Goal: Task Accomplishment & Management: Use online tool/utility

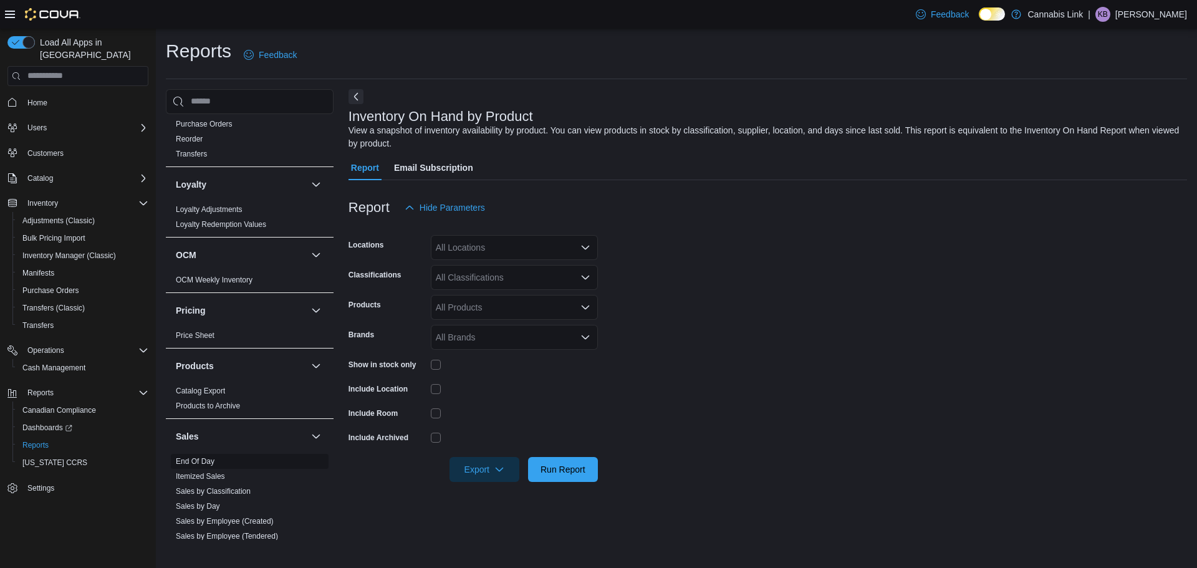
scroll to position [561, 0]
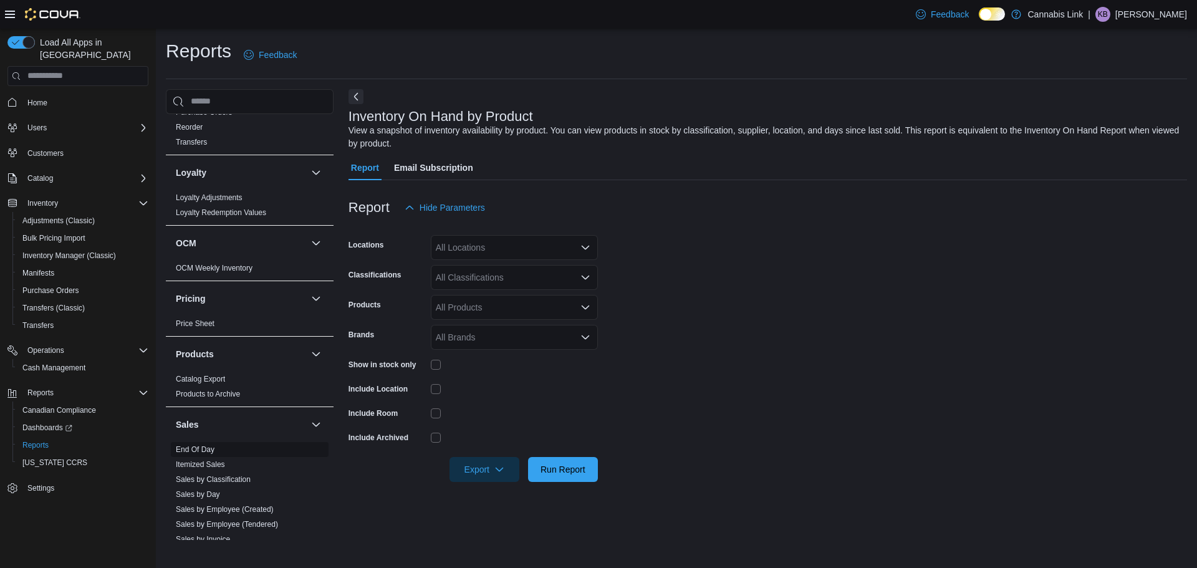
click at [204, 449] on link "End Of Day" at bounding box center [195, 449] width 39 height 9
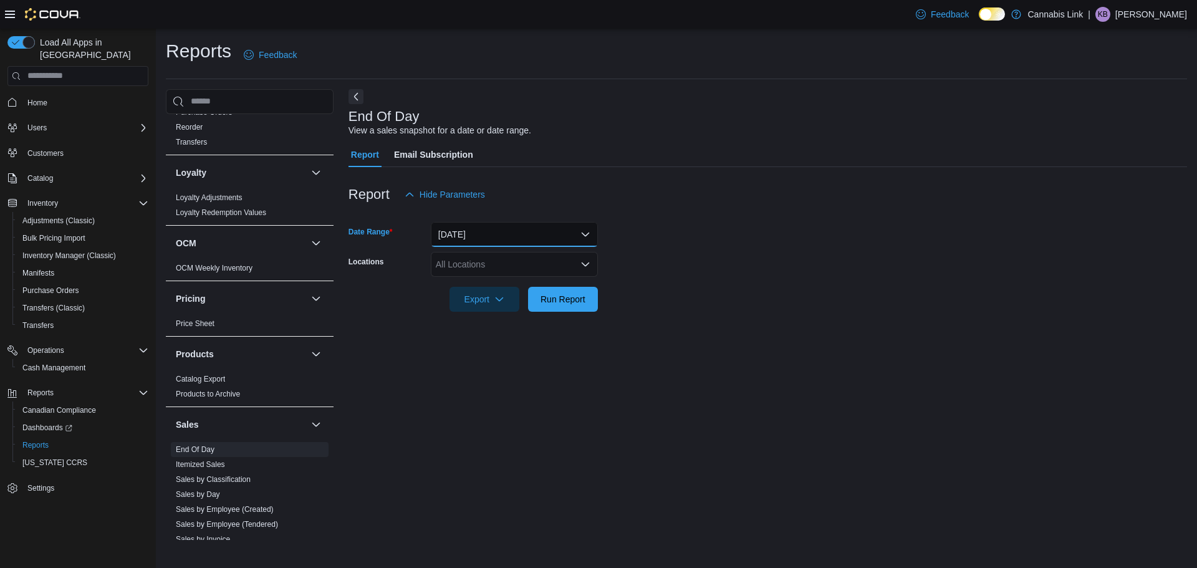
click at [486, 237] on button "[DATE]" at bounding box center [514, 234] width 167 height 25
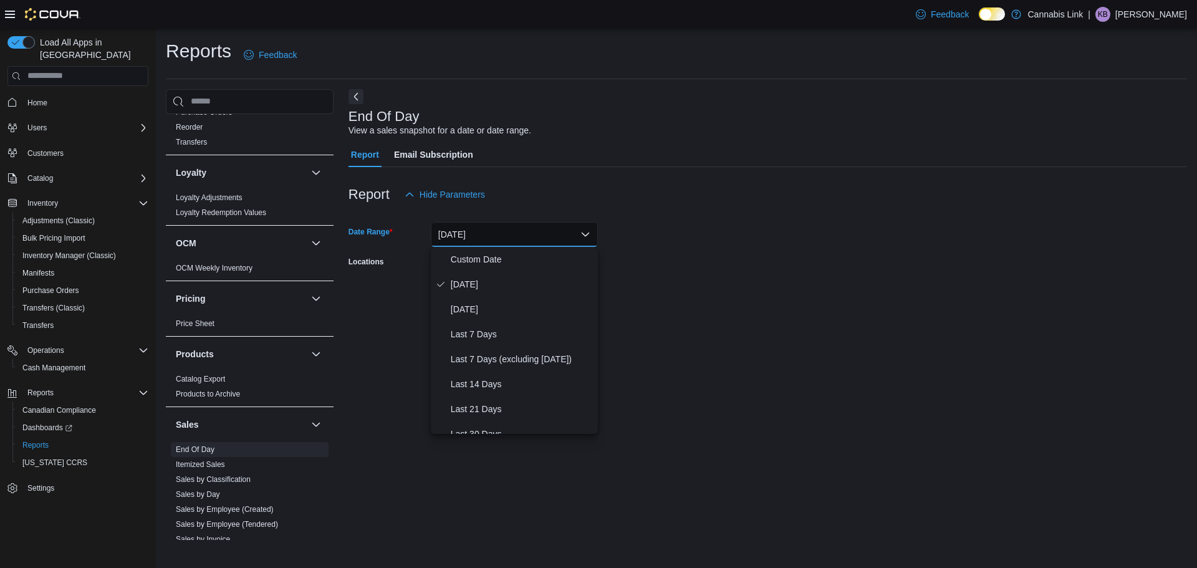
drag, startPoint x: 816, startPoint y: 236, endPoint x: 766, endPoint y: 236, distance: 50.5
click at [780, 236] on form "Date Range [DATE] Locations All Locations Export Run Report" at bounding box center [768, 259] width 839 height 105
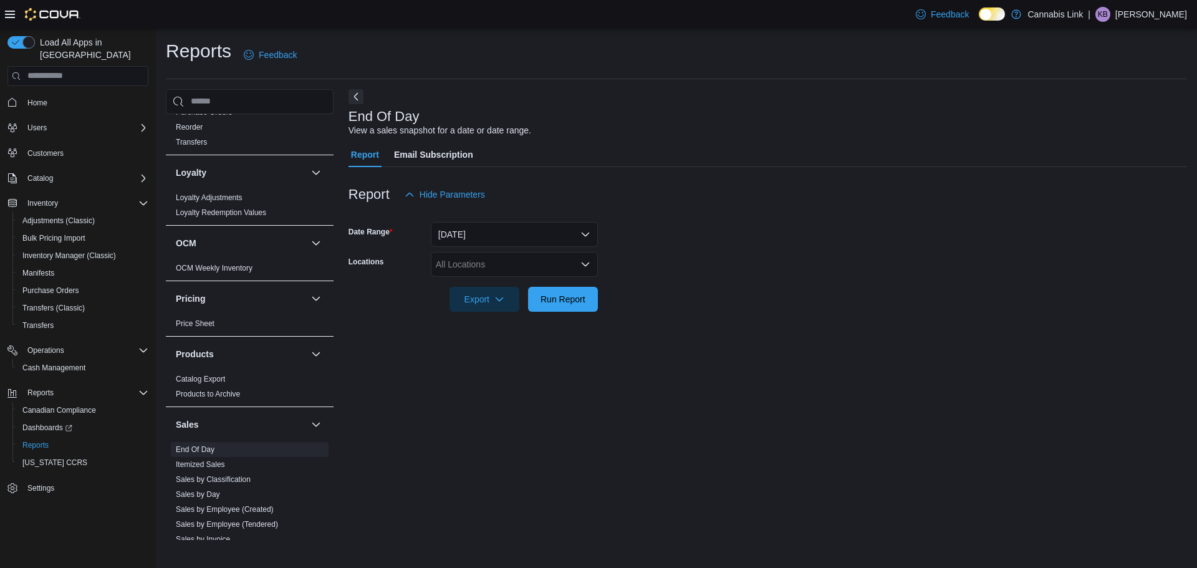
click at [467, 262] on div "All Locations" at bounding box center [514, 264] width 167 height 25
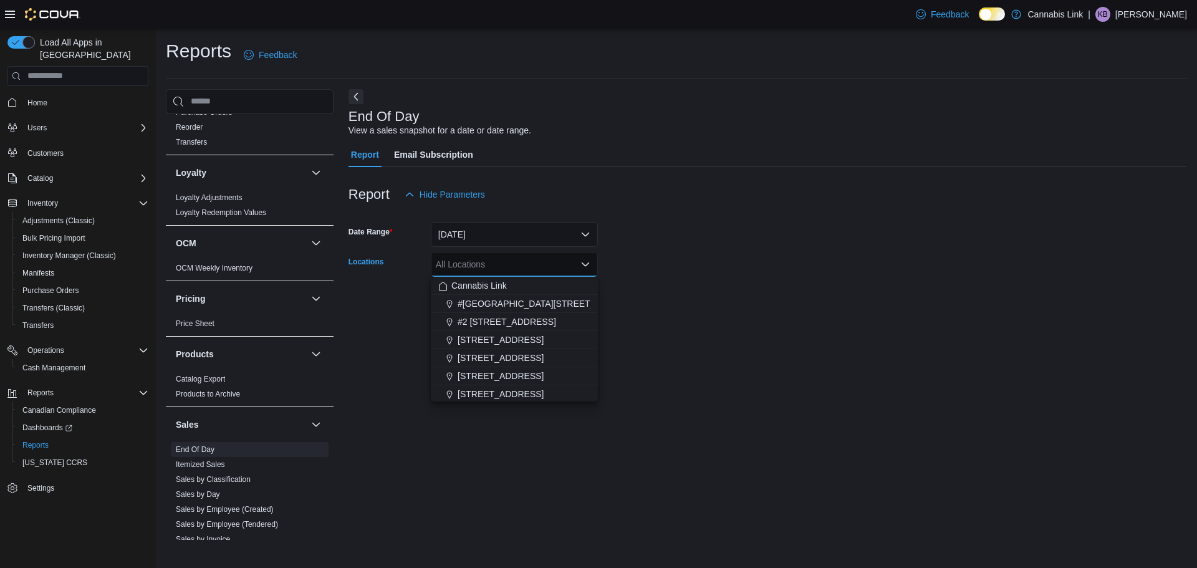
drag, startPoint x: 501, startPoint y: 322, endPoint x: 756, endPoint y: 267, distance: 260.9
click at [509, 321] on span "#2 [STREET_ADDRESS]" at bounding box center [507, 322] width 99 height 12
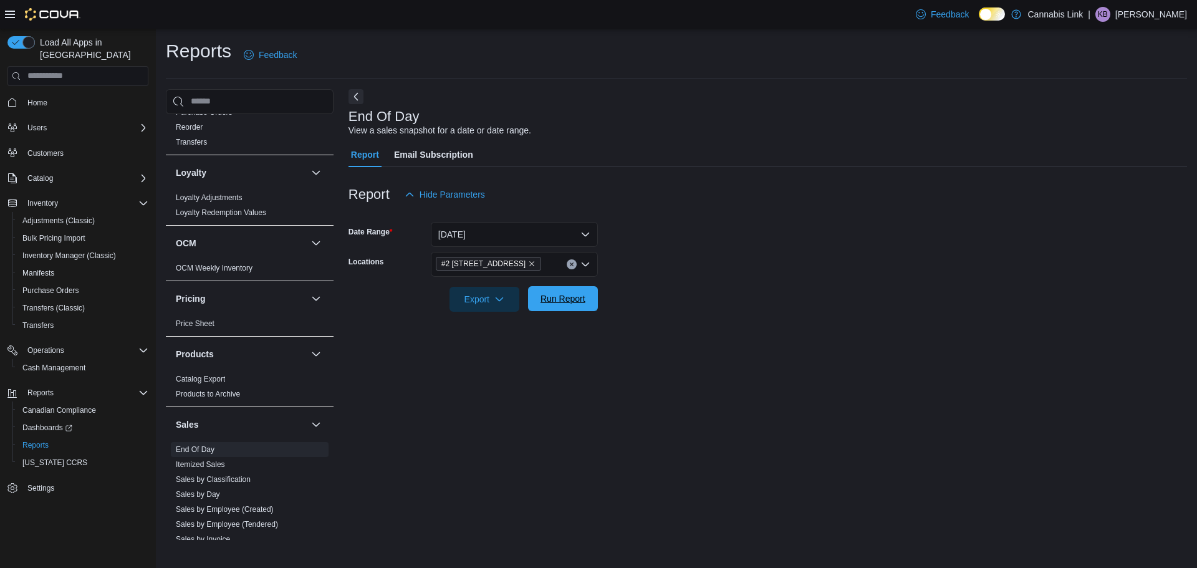
drag, startPoint x: 756, startPoint y: 267, endPoint x: 537, endPoint y: 303, distance: 221.9
click at [753, 268] on form "Date Range [DATE] Locations #2 [STREET_ADDRESS] Export Run Report" at bounding box center [768, 259] width 839 height 105
click at [501, 303] on icon "button" at bounding box center [500, 299] width 10 height 10
click at [495, 345] on span "Export to Pdf" at bounding box center [486, 349] width 56 height 10
